Goal: Task Accomplishment & Management: Use online tool/utility

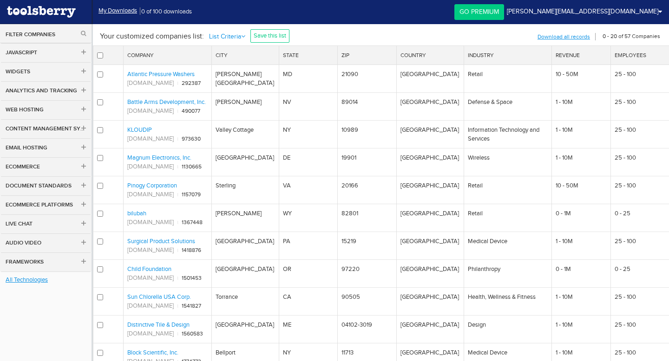
scroll to position [392, 0]
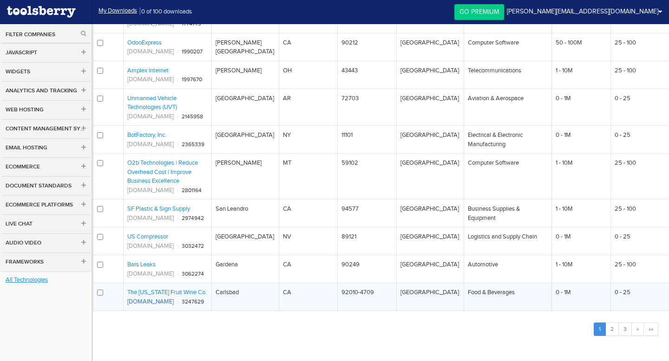
drag, startPoint x: 164, startPoint y: 302, endPoint x: 127, endPoint y: 302, distance: 37.2
click at [127, 302] on div "fruitcraft.com ι 3247629" at bounding box center [167, 301] width 80 height 9
copy link "fruitcraft.com"
drag, startPoint x: 125, startPoint y: 290, endPoint x: 207, endPoint y: 290, distance: 81.3
click at [207, 290] on td "The California Fruit Wine Co. fruitcraft.com ι 3247629" at bounding box center [168, 297] width 88 height 28
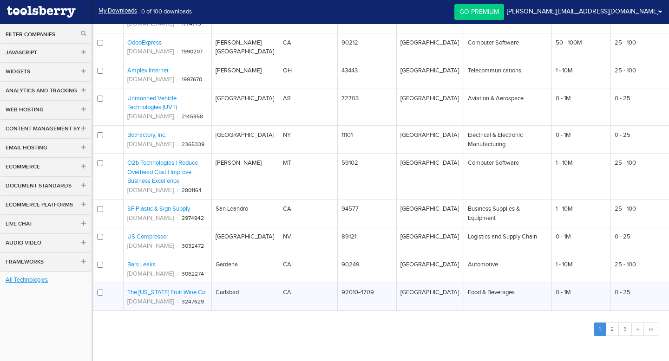
copy link "The California Fruit Wine Co."
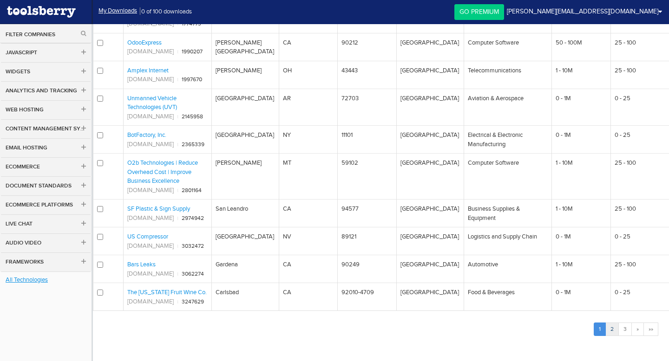
click at [612, 326] on link "2" at bounding box center [611, 329] width 13 height 13
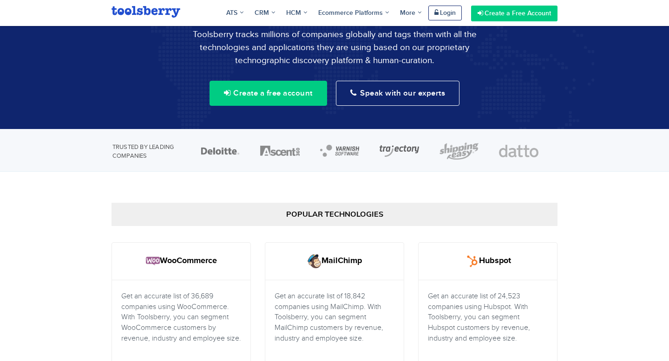
scroll to position [78, 0]
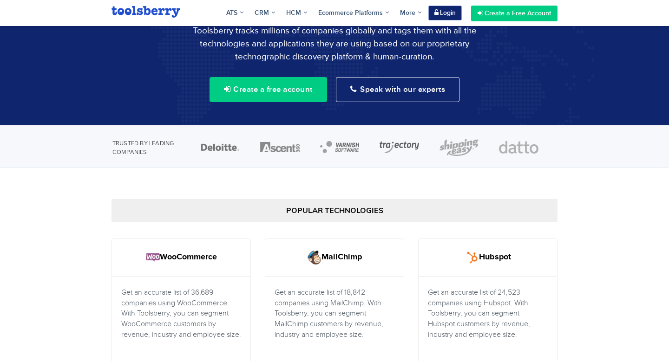
click at [441, 12] on link "Login" at bounding box center [444, 13] width 33 height 15
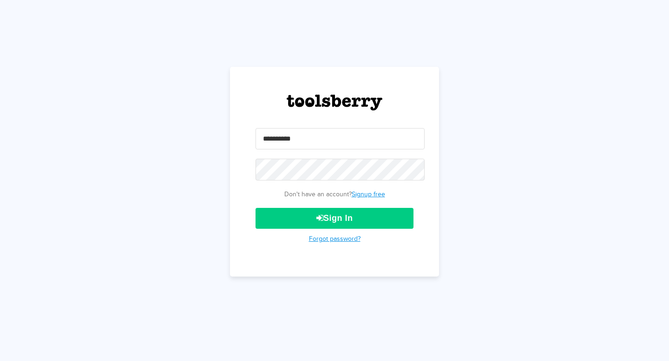
click at [341, 140] on input "email" at bounding box center [340, 138] width 169 height 21
type input "**********"
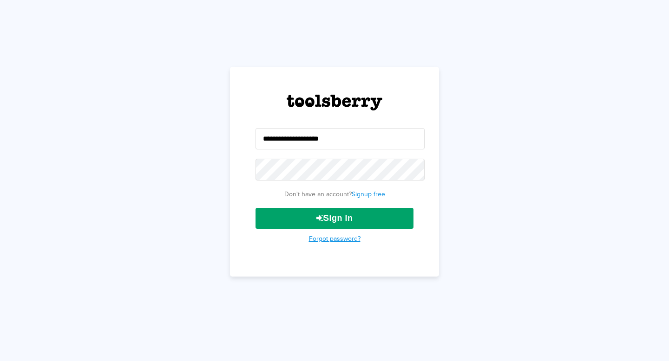
click at [332, 220] on button "Sign In" at bounding box center [335, 218] width 158 height 21
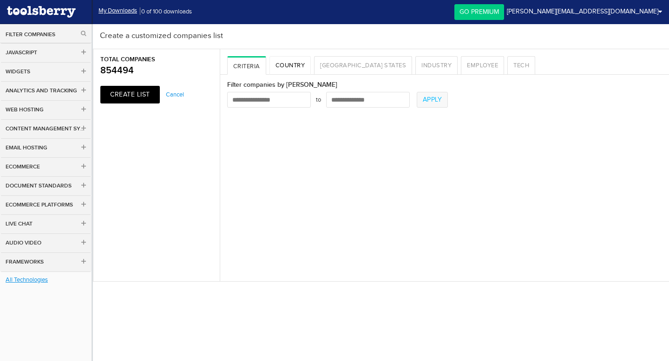
click at [289, 70] on link "Country" at bounding box center [290, 65] width 42 height 19
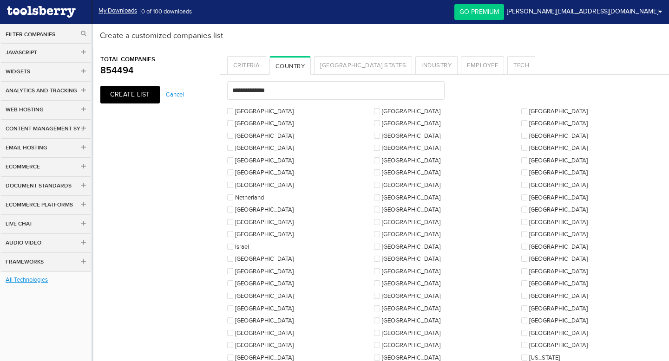
click at [235, 107] on li "United States" at bounding box center [300, 111] width 147 height 9
click at [256, 112] on label "United States" at bounding box center [260, 111] width 66 height 6
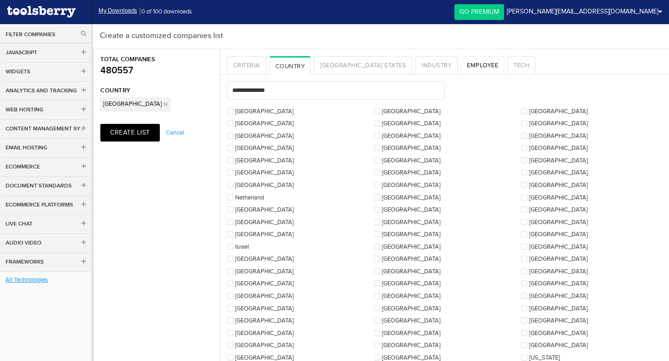
click at [461, 68] on link "Employee" at bounding box center [482, 65] width 43 height 19
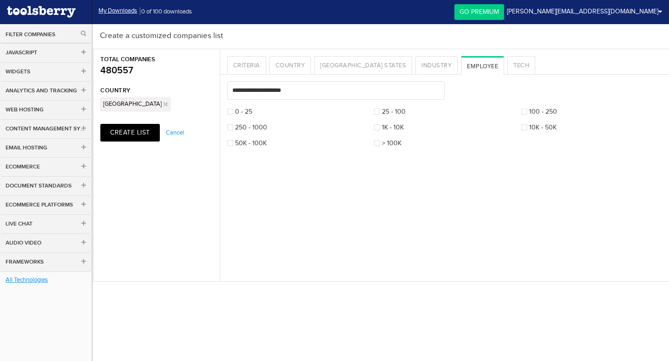
click at [239, 111] on label "0 - 25" at bounding box center [239, 112] width 25 height 6
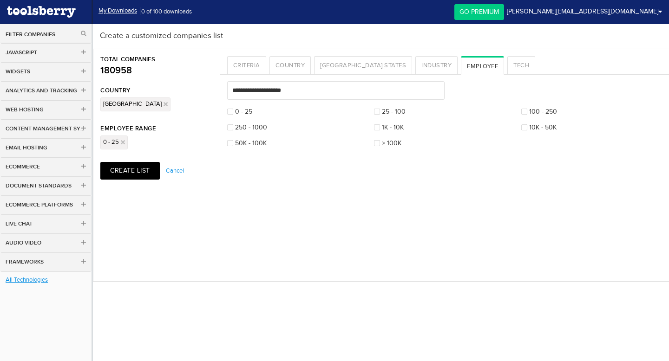
click at [383, 115] on label "25 - 100" at bounding box center [390, 112] width 32 height 6
click at [507, 64] on link "Tech" at bounding box center [521, 65] width 28 height 19
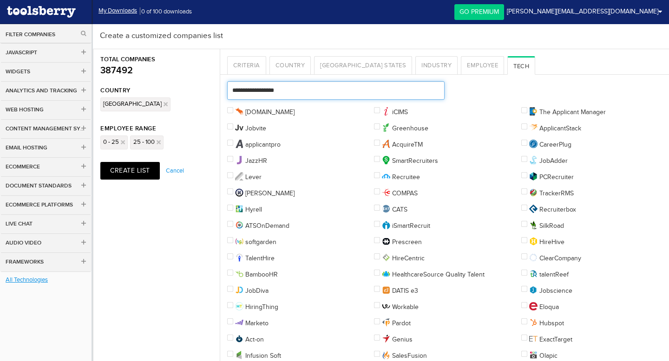
click at [310, 97] on input "text" at bounding box center [335, 90] width 217 height 19
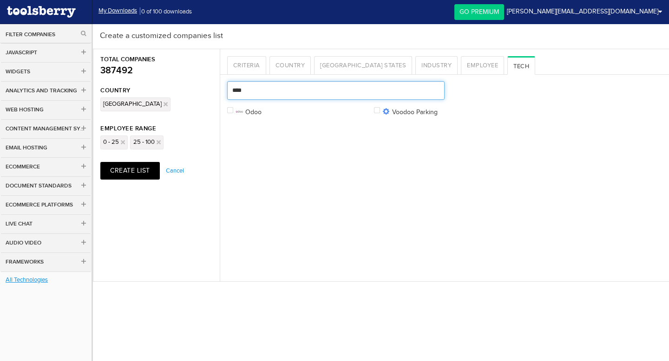
type input "****"
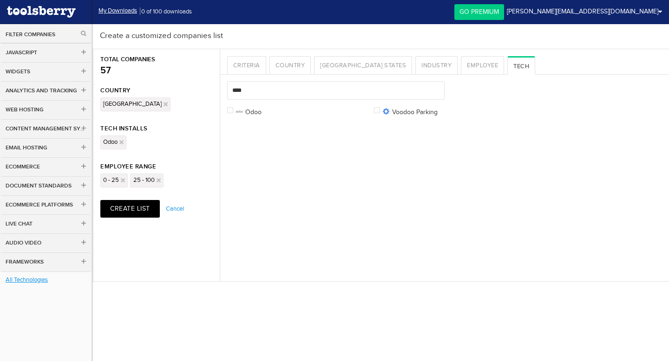
click at [133, 194] on ul "Employee Range 0 - 25 25 - 100" at bounding box center [156, 182] width 126 height 36
click at [131, 205] on button "Create List" at bounding box center [129, 209] width 59 height 18
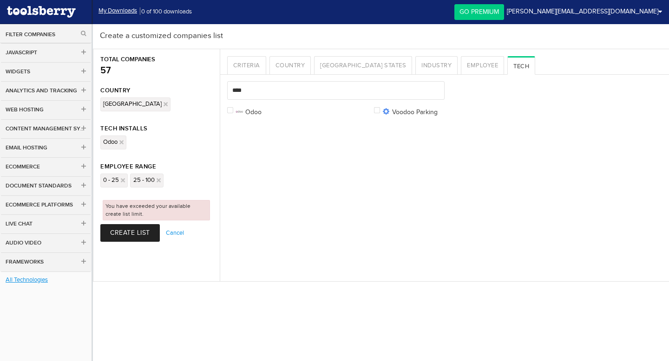
click at [131, 228] on button "Create List" at bounding box center [129, 233] width 59 height 18
click at [118, 12] on link "My Downloads" at bounding box center [117, 11] width 39 height 9
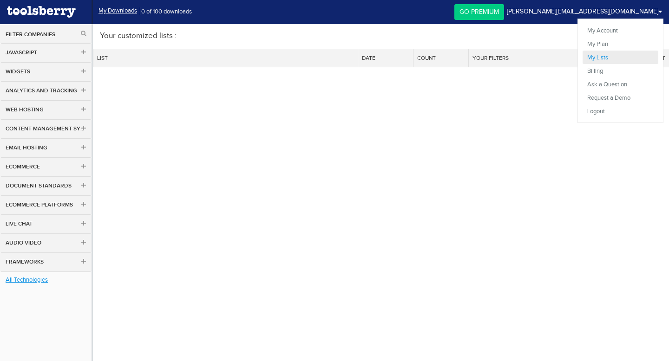
click at [600, 60] on link "My Lists" at bounding box center [621, 57] width 76 height 13
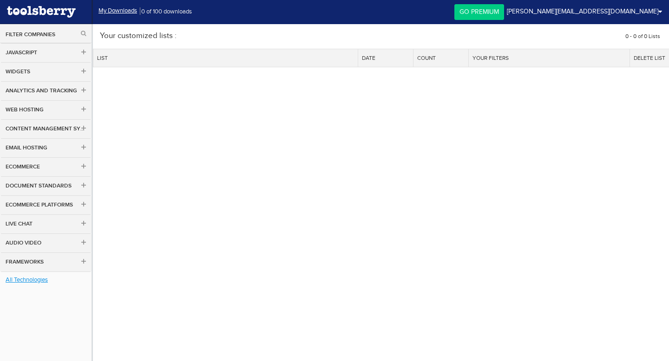
click at [299, 59] on th "List" at bounding box center [225, 58] width 265 height 18
click at [112, 62] on th "List" at bounding box center [225, 58] width 265 height 18
